Goal: Check status: Check status

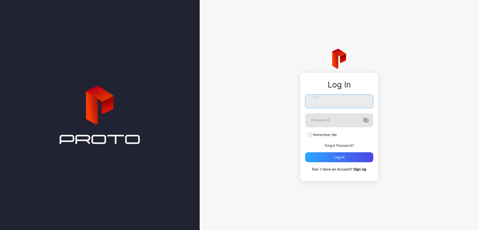
type input "**********"
click at [367, 122] on icon "button" at bounding box center [365, 120] width 5 height 5
click at [339, 155] on div "Log in" at bounding box center [339, 157] width 10 height 4
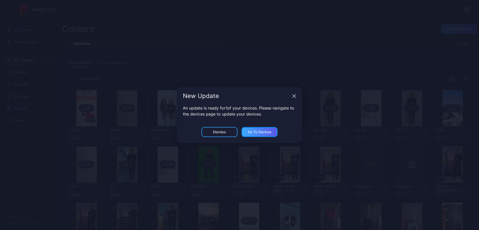
click at [251, 131] on div "Go to devices" at bounding box center [260, 132] width 24 height 4
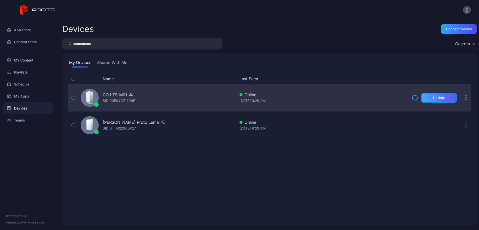
click at [421, 100] on div "Update" at bounding box center [439, 98] width 36 height 10
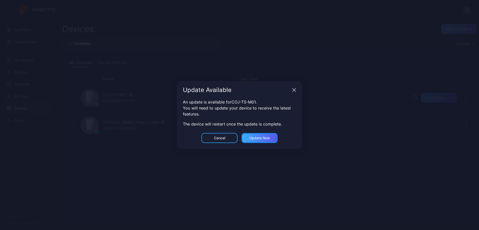
click at [268, 136] on div "Update now" at bounding box center [259, 138] width 21 height 4
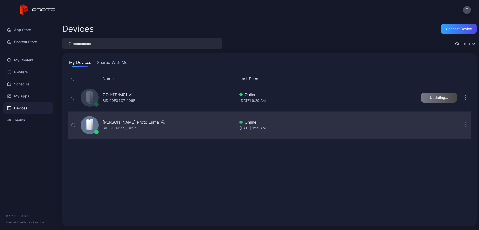
click at [131, 129] on div "SID: BTTN22900K27" at bounding box center [119, 128] width 33 height 6
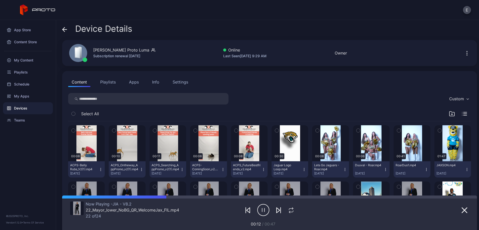
click at [464, 52] on icon "button" at bounding box center [467, 53] width 6 height 6
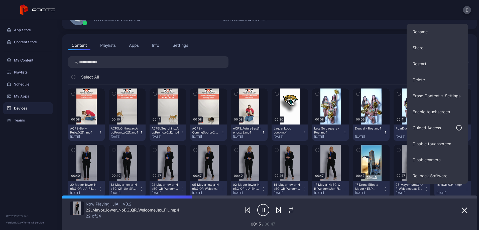
scroll to position [25, 0]
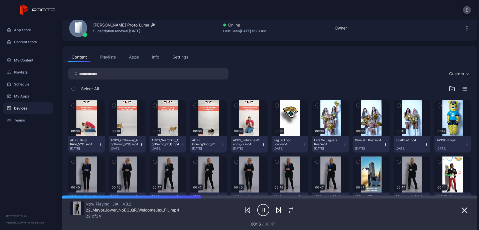
click at [343, 59] on div "Content Playlists Apps Info Settings" at bounding box center [269, 57] width 403 height 10
click at [154, 56] on div "Info" at bounding box center [155, 57] width 7 height 6
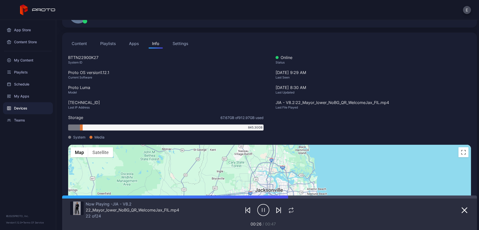
scroll to position [87, 0]
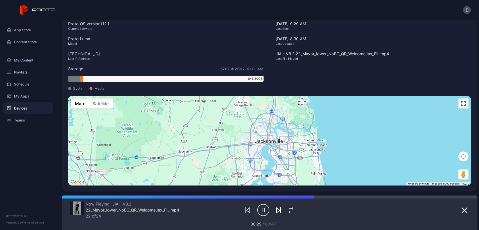
click at [21, 109] on div "Devices" at bounding box center [28, 108] width 50 height 12
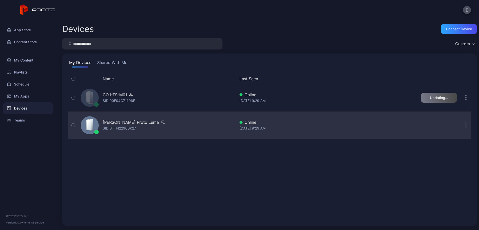
click at [129, 126] on div "SID: BTTN22900K27" at bounding box center [119, 128] width 33 height 6
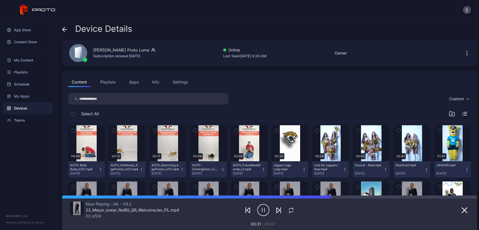
click at [25, 106] on div "Devices" at bounding box center [28, 108] width 50 height 12
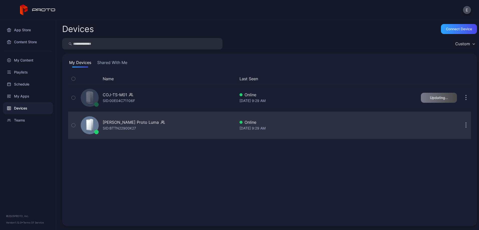
click at [465, 125] on icon "button" at bounding box center [465, 125] width 1 height 1
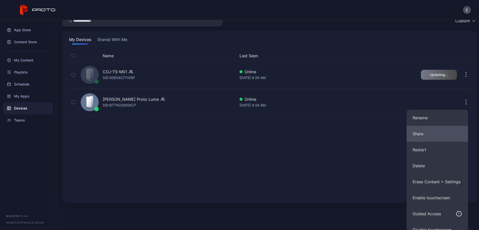
scroll to position [63, 0]
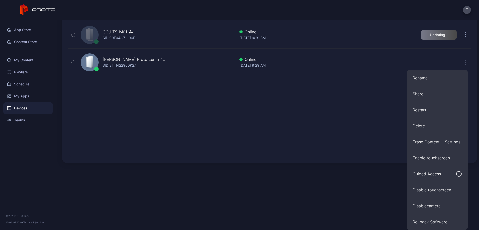
click at [304, 64] on div "My Devices Shared With Me Name Last Seen COJ-TS-M01 SID: 00E04C71106F Online [D…" at bounding box center [269, 77] width 415 height 173
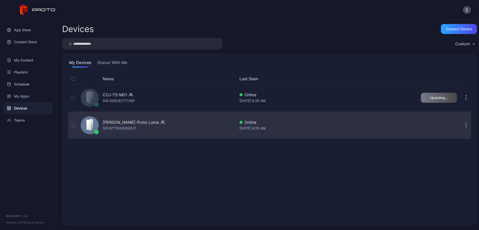
click at [121, 126] on div "SID: BTTN22900K27" at bounding box center [119, 128] width 33 height 6
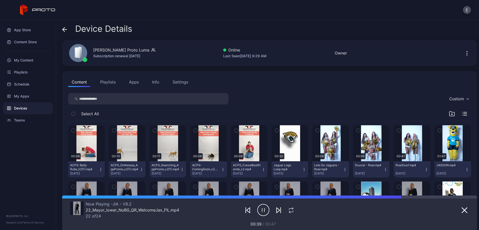
click at [289, 98] on div "Custom" at bounding box center [269, 99] width 403 height 12
click at [151, 83] on button "Info" at bounding box center [155, 82] width 14 height 10
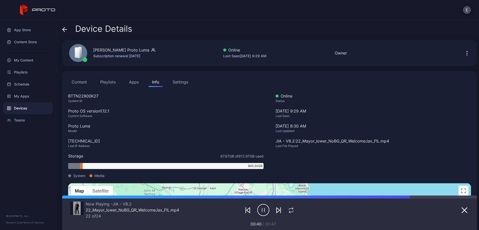
click at [179, 81] on div "Settings" at bounding box center [180, 82] width 16 height 6
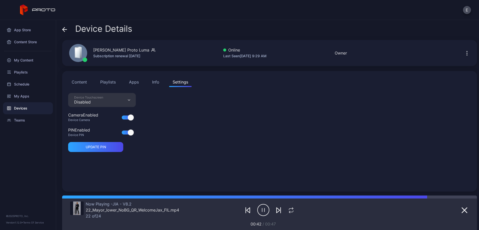
click at [157, 85] on div "Info" at bounding box center [155, 82] width 7 height 6
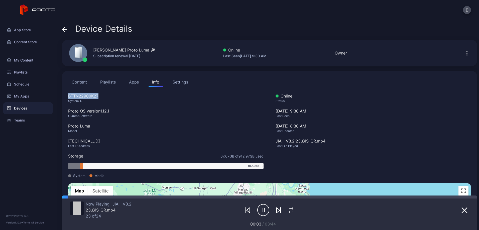
drag, startPoint x: 98, startPoint y: 96, endPoint x: 66, endPoint y: 96, distance: 31.8
click at [66, 96] on div "Content Playlists Apps Info Settings BTTN22900K27 System ID Proto OS version 1.…" at bounding box center [269, 175] width 415 height 208
drag, startPoint x: 66, startPoint y: 96, endPoint x: 83, endPoint y: 96, distance: 17.0
copy div "BTTN22900K27"
click at [89, 107] on div "BTTN22900K27 System ID Proto OS version 1.12.1 Current Software Proto Luma Mode…" at bounding box center [165, 138] width 195 height 90
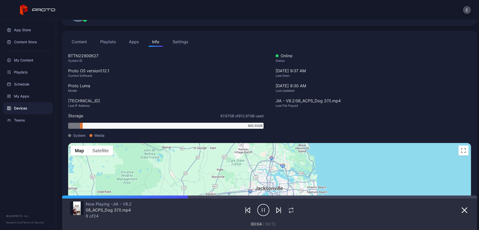
scroll to position [50, 0]
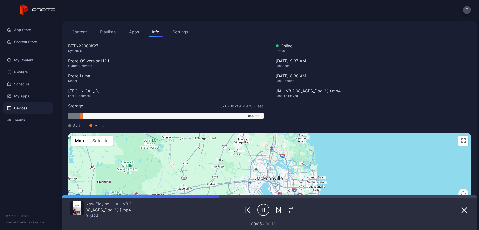
click at [176, 33] on div "Settings" at bounding box center [180, 32] width 16 height 6
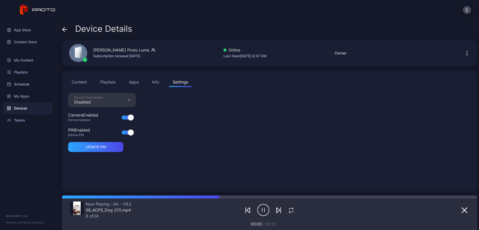
scroll to position [0, 0]
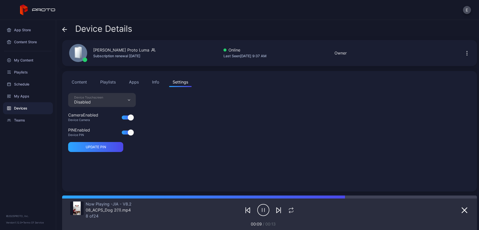
click at [157, 81] on div "Info" at bounding box center [155, 82] width 7 height 6
